Goal: Entertainment & Leisure: Consume media (video, audio)

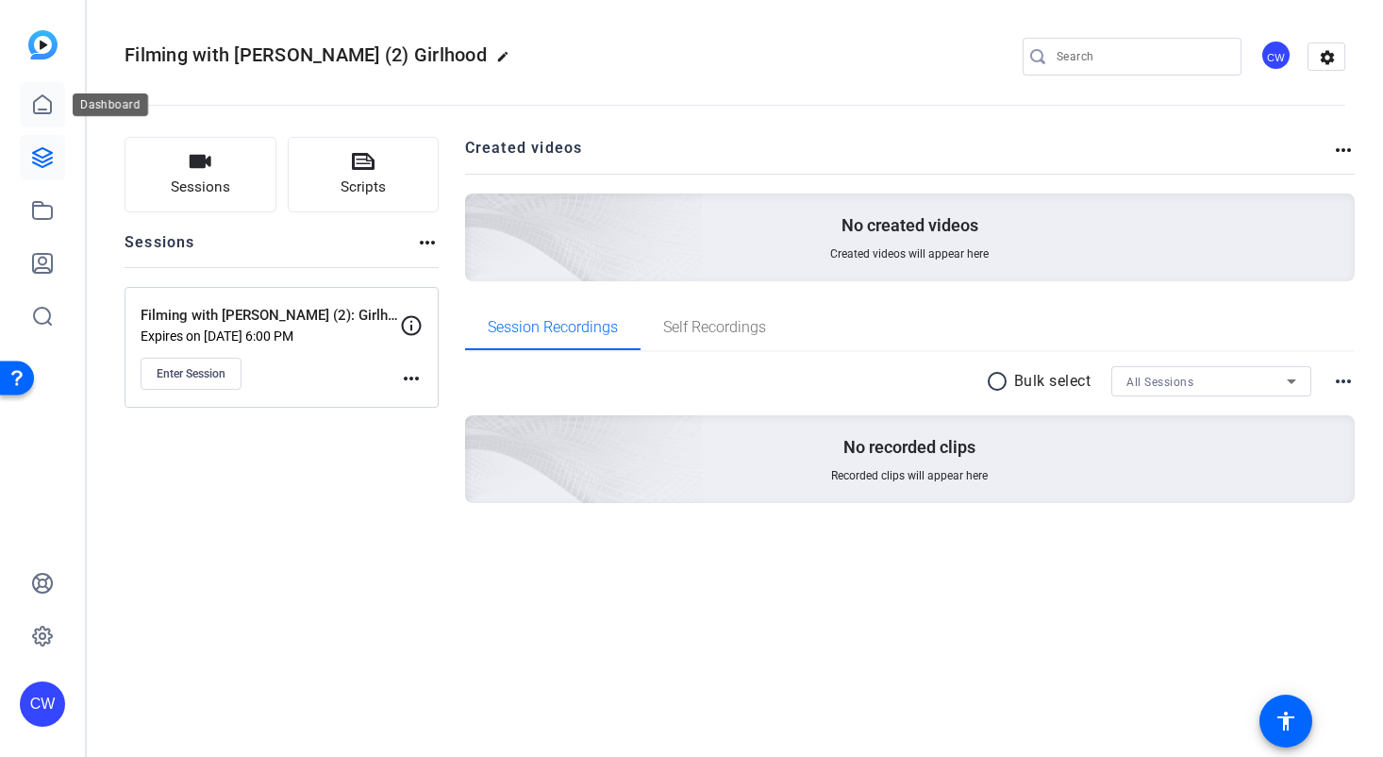
click at [42, 99] on icon at bounding box center [42, 104] width 23 height 23
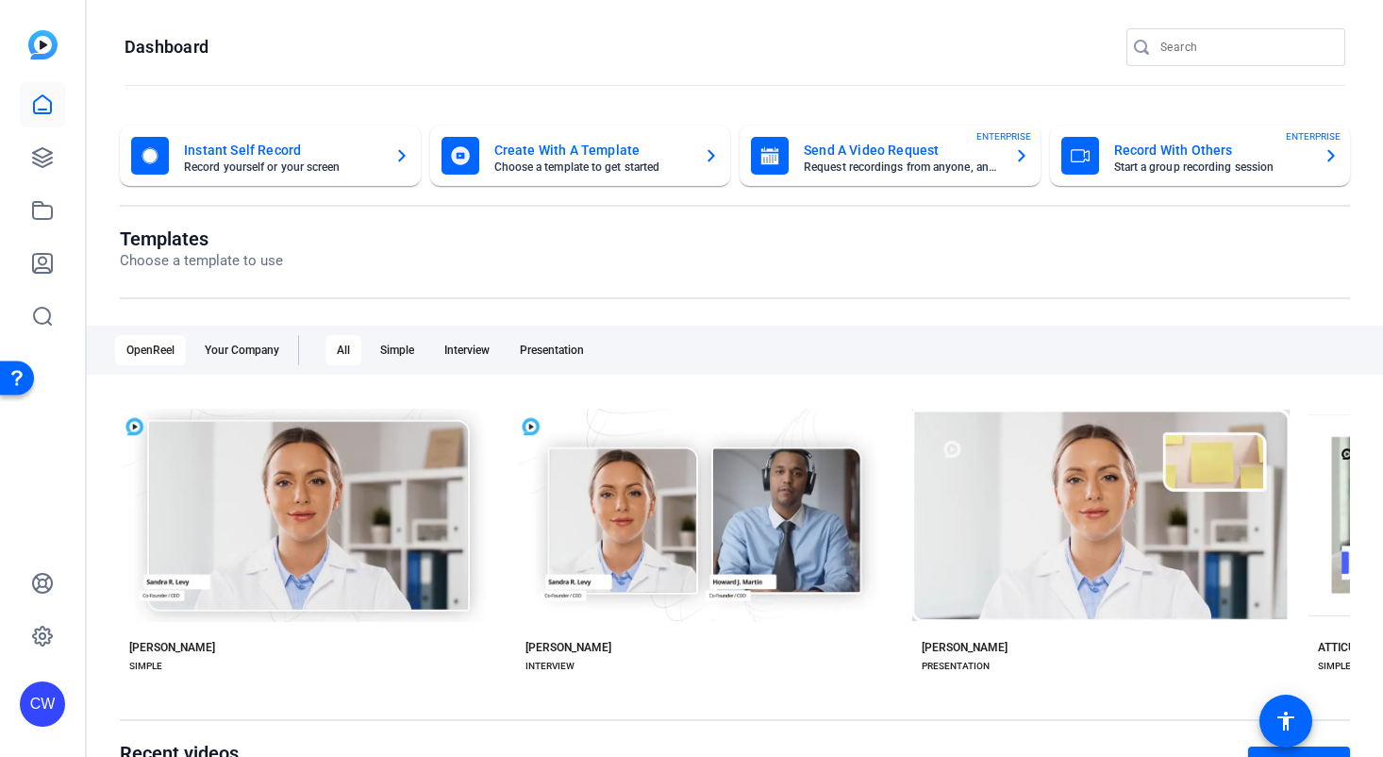
click at [42, 103] on icon at bounding box center [42, 104] width 23 height 23
click at [42, 106] on icon at bounding box center [42, 104] width 23 height 23
click at [38, 152] on icon at bounding box center [42, 157] width 23 height 23
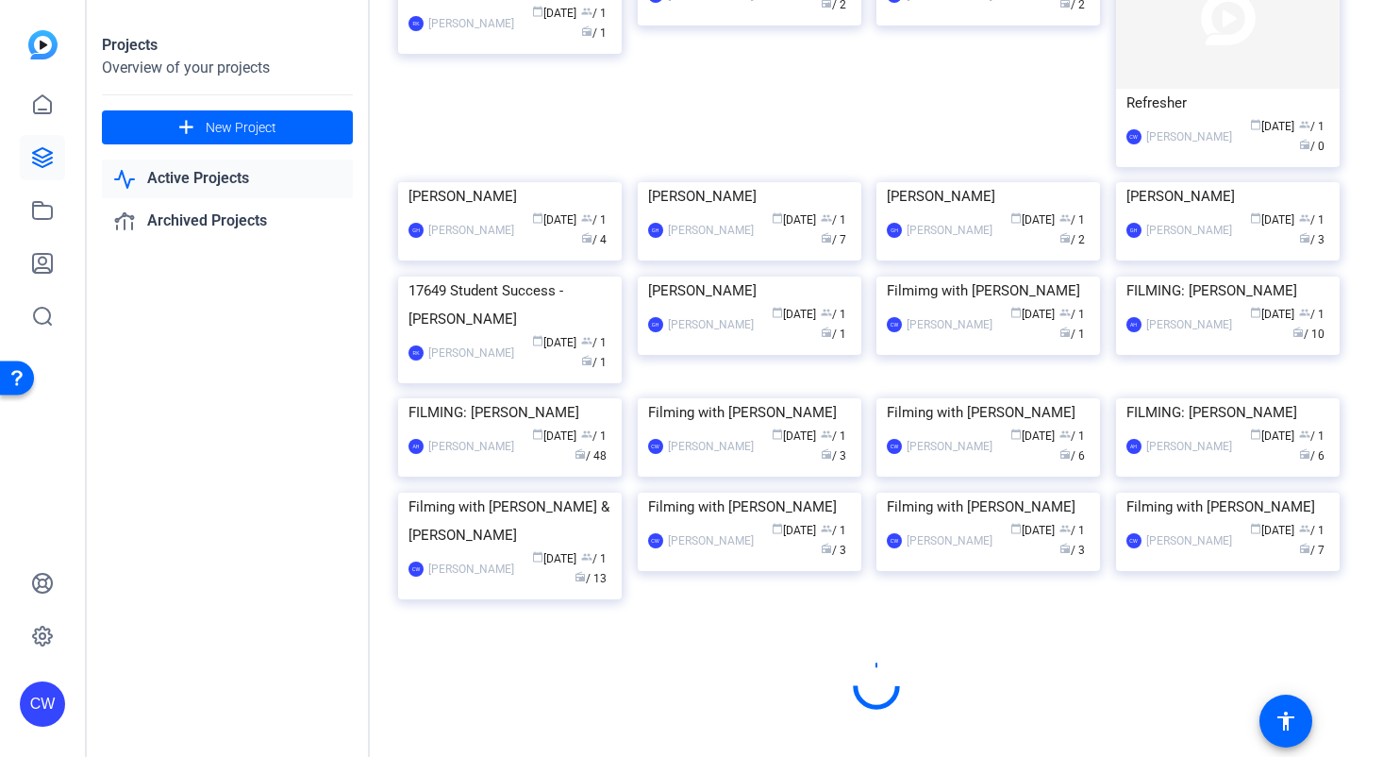
scroll to position [947, 0]
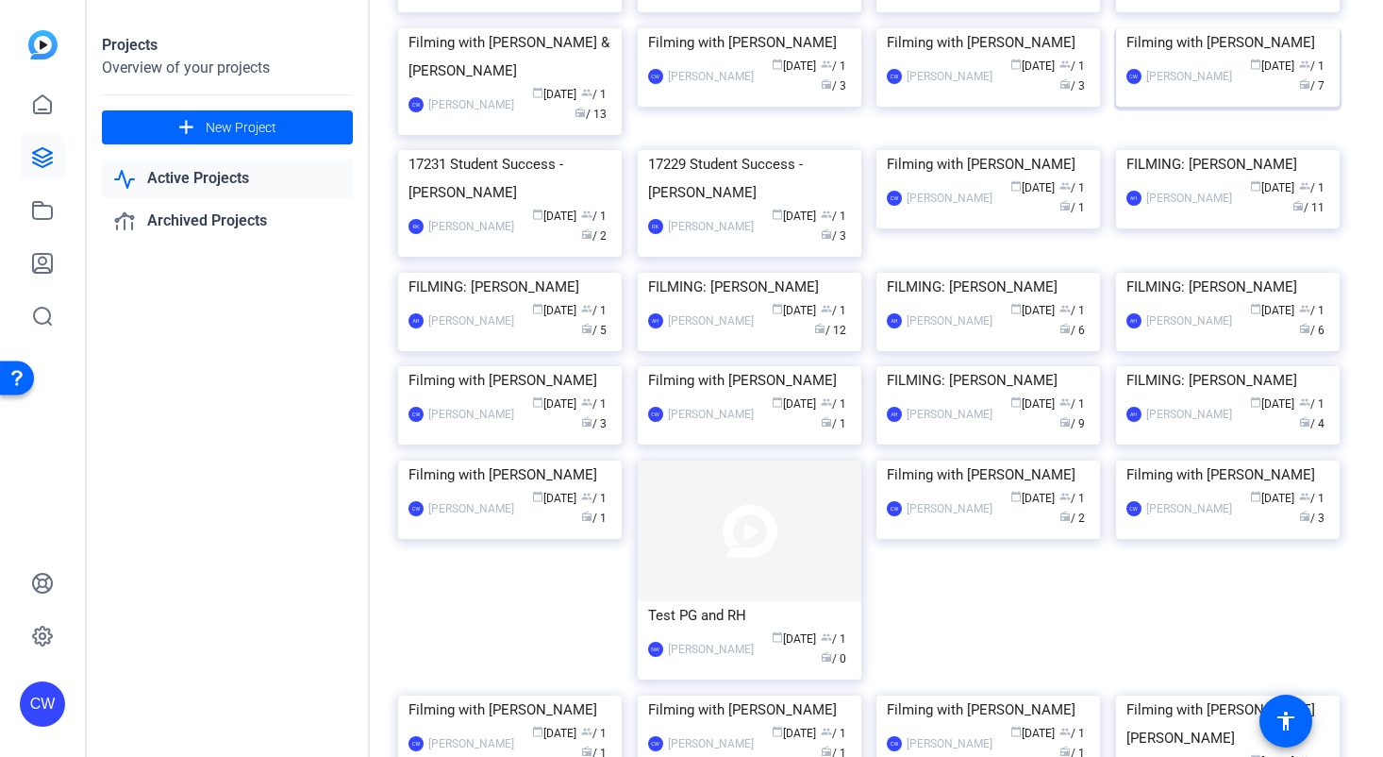
click at [1229, 28] on img at bounding box center [1228, 28] width 224 height 0
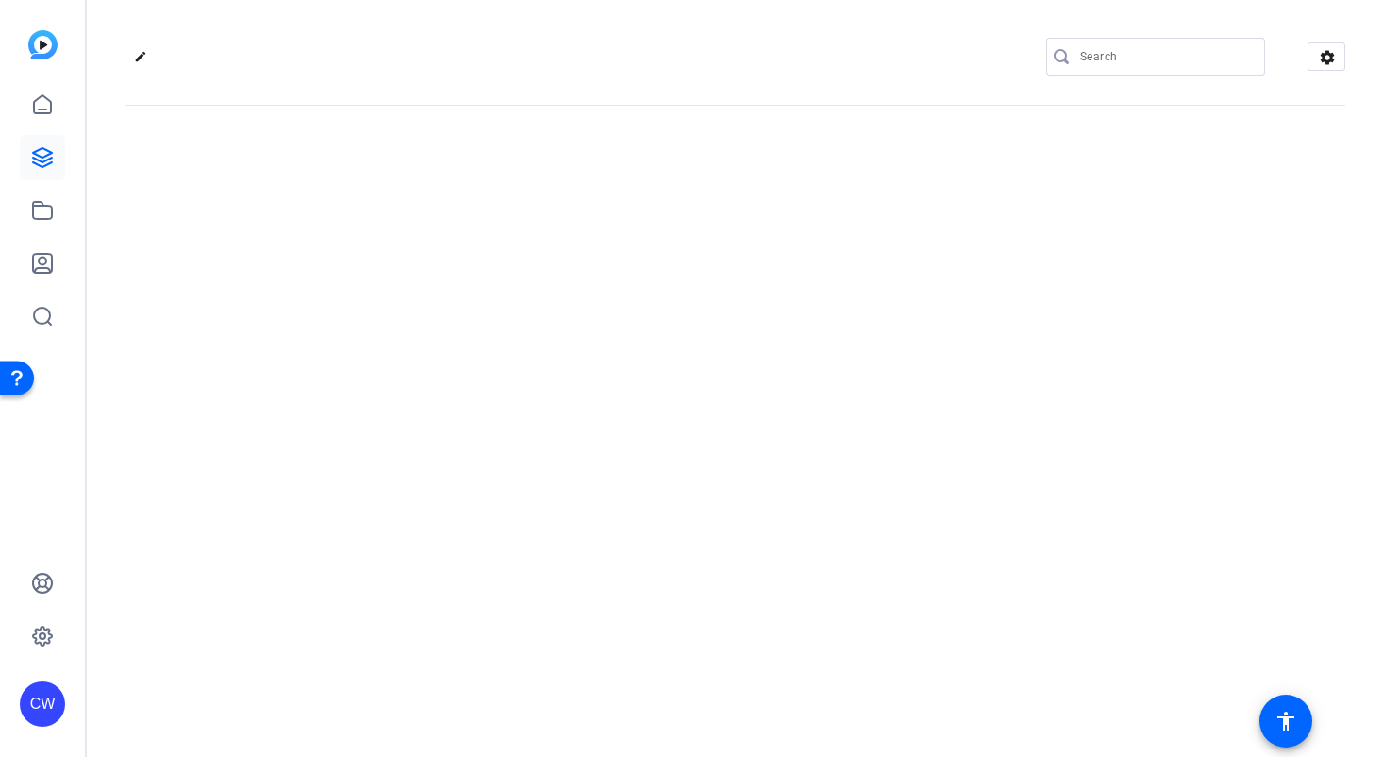
click at [1229, 447] on div "edit settings" at bounding box center [735, 378] width 1296 height 757
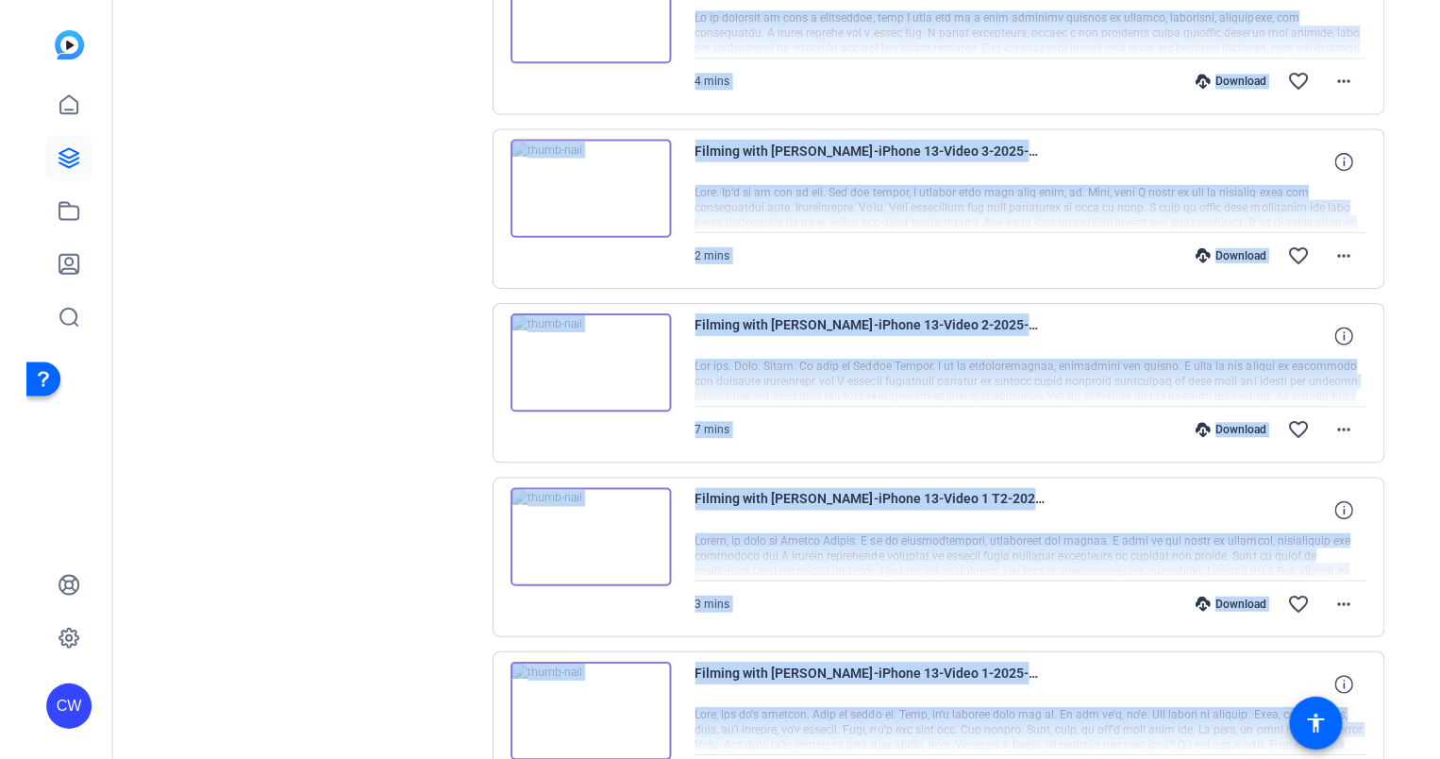
scroll to position [943, 0]
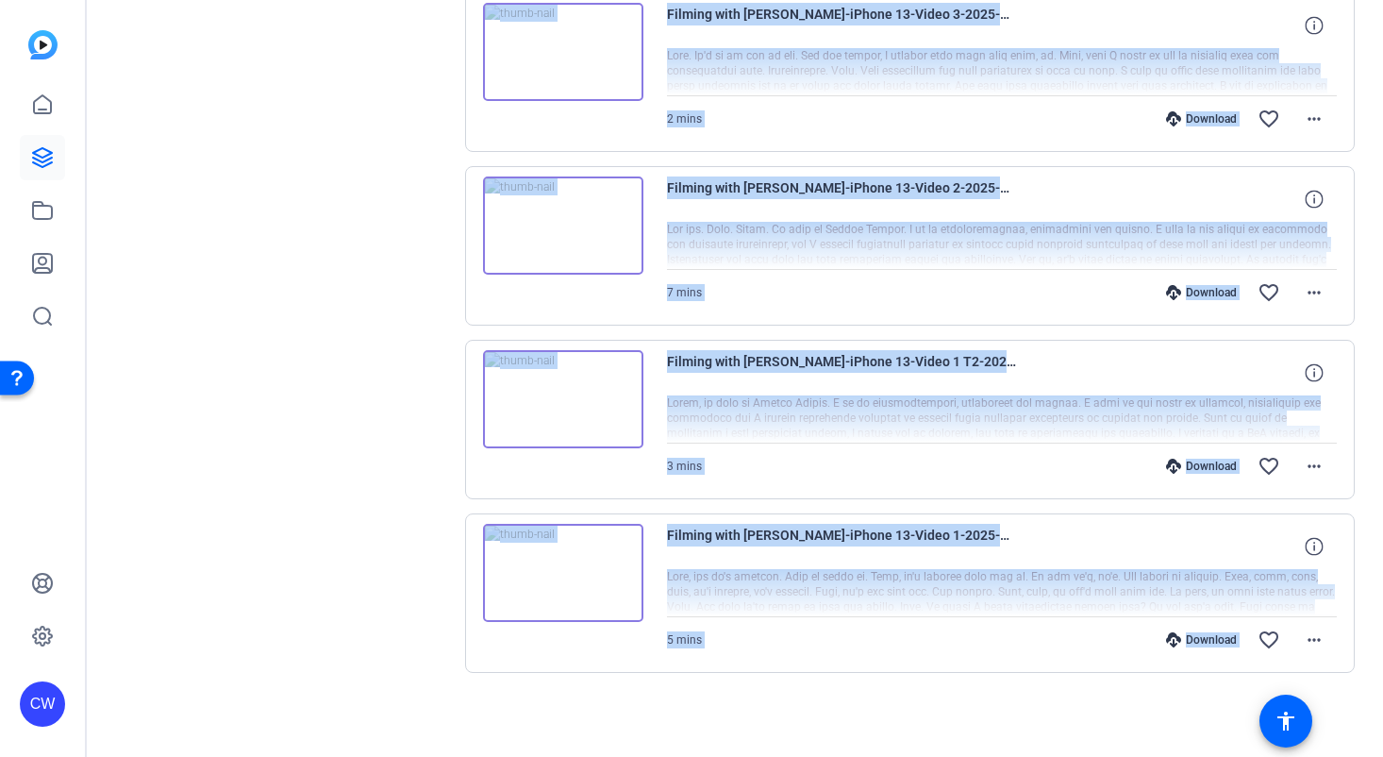
click at [553, 567] on img at bounding box center [563, 573] width 160 height 98
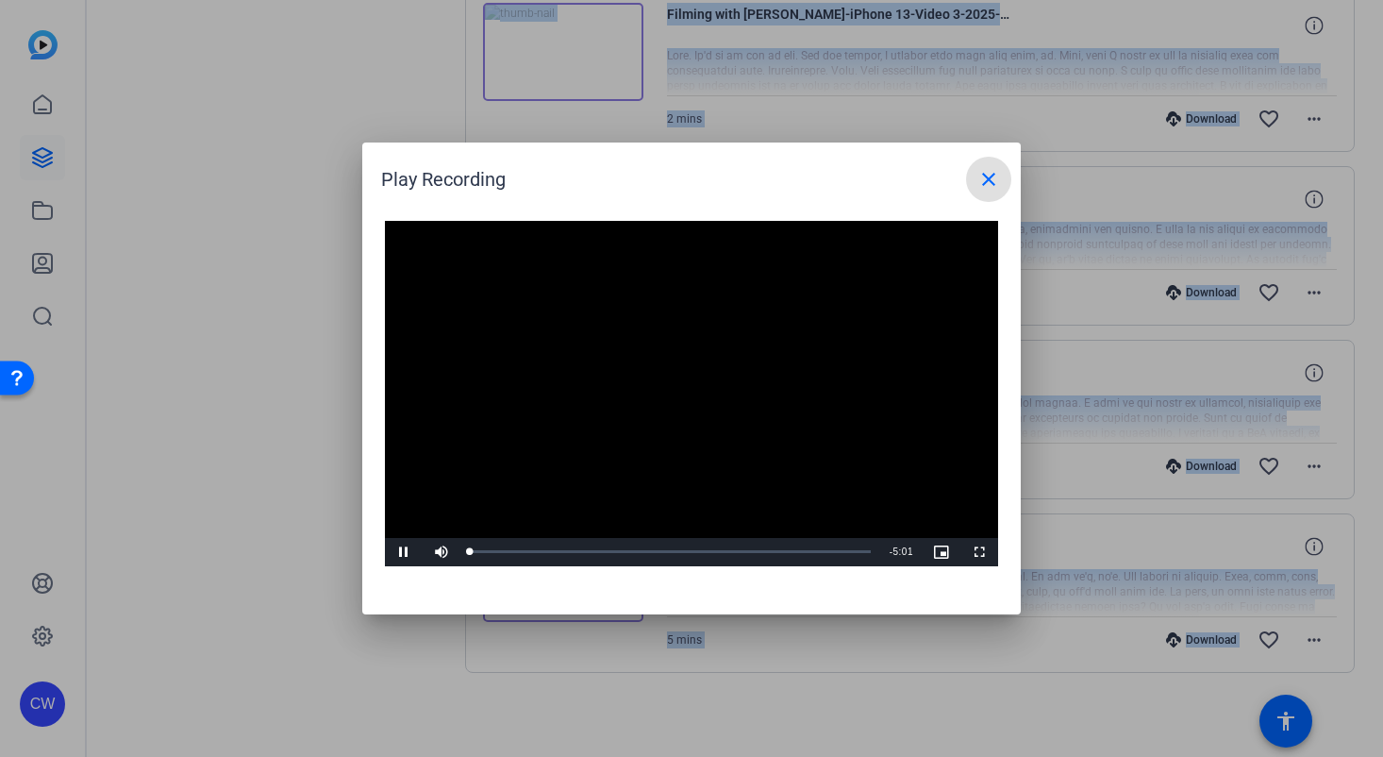
click at [672, 379] on video "Video Player" at bounding box center [691, 393] width 613 height 345
click at [403, 552] on span "Video Player" at bounding box center [404, 552] width 38 height 0
click at [509, 551] on div "Loaded : 100.00% 0:29 0:02" at bounding box center [670, 551] width 401 height 5
click at [546, 552] on div "Loaded : 100.00% 0:57 0:57" at bounding box center [670, 551] width 401 height 5
click at [587, 554] on div "Loaded : 100.00% 1:27 1:05" at bounding box center [670, 552] width 420 height 28
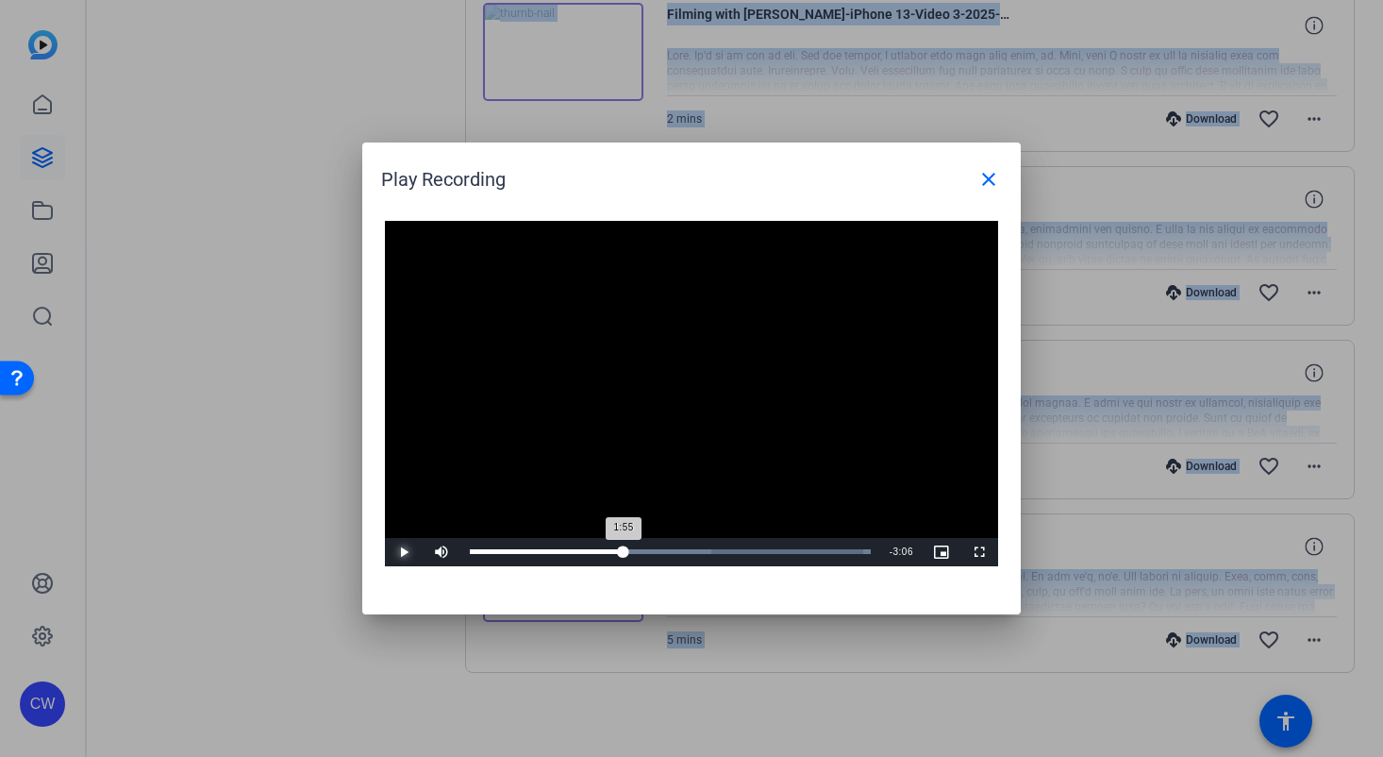
click at [623, 549] on div "Loaded : 100.00% 1:55 1:55" at bounding box center [670, 551] width 401 height 5
click at [675, 548] on div "Loaded : 100.00% 2:34 1:58" at bounding box center [670, 552] width 420 height 28
click at [402, 552] on span "Video Player" at bounding box center [404, 552] width 38 height 0
click at [987, 178] on mat-icon "close" at bounding box center [988, 179] width 23 height 23
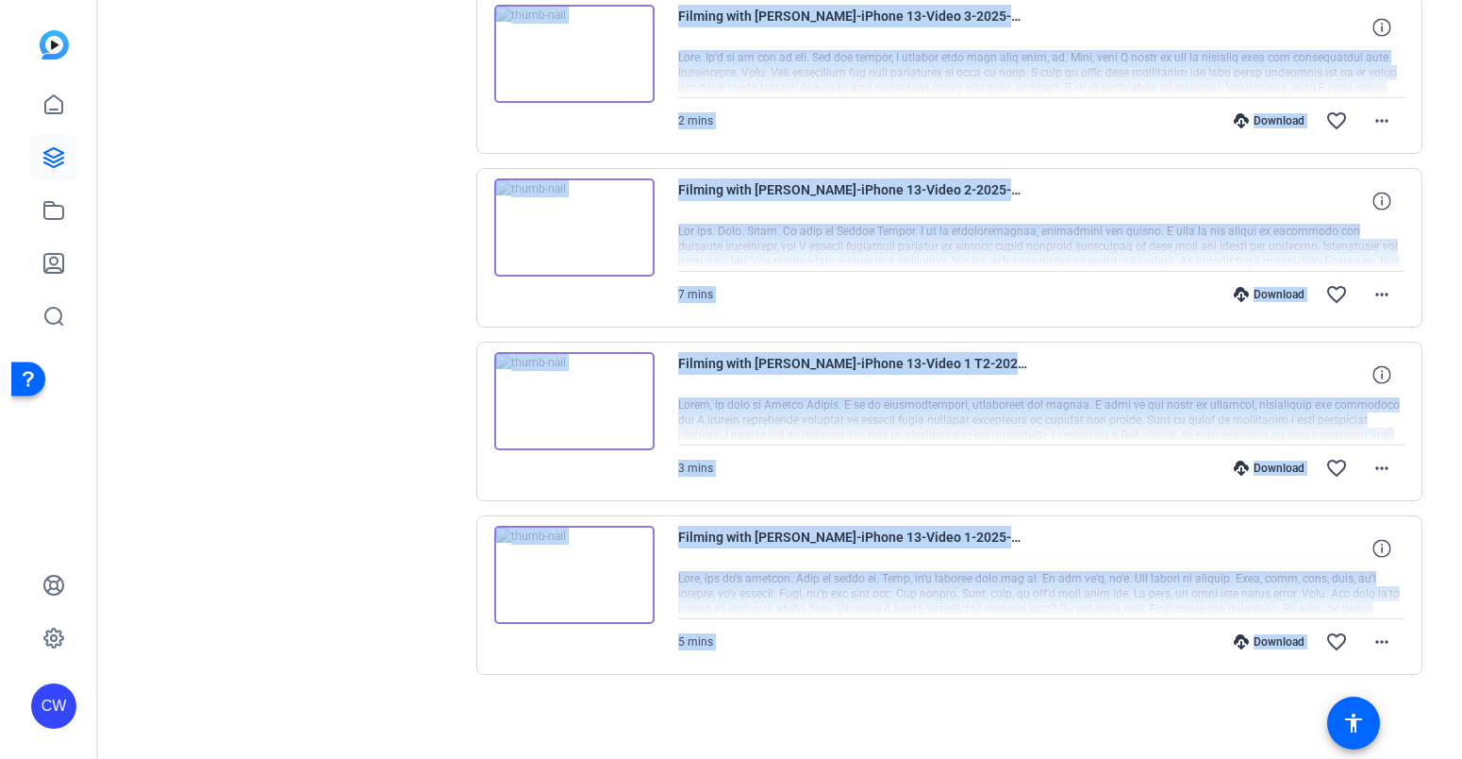
scroll to position [942, 0]
